Goal: Find specific page/section: Find specific page/section

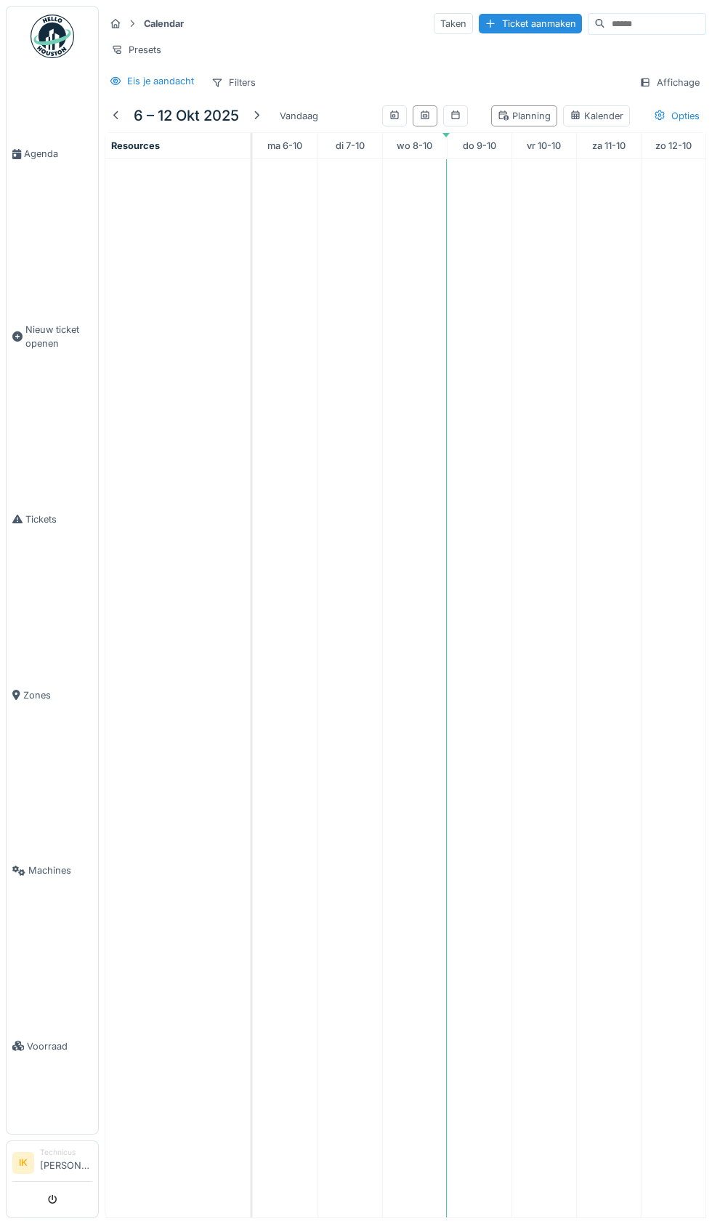
click at [52, 158] on link "Agenda" at bounding box center [53, 154] width 92 height 176
click at [39, 161] on span "Agenda" at bounding box center [58, 154] width 68 height 14
